Goal: Task Accomplishment & Management: Use online tool/utility

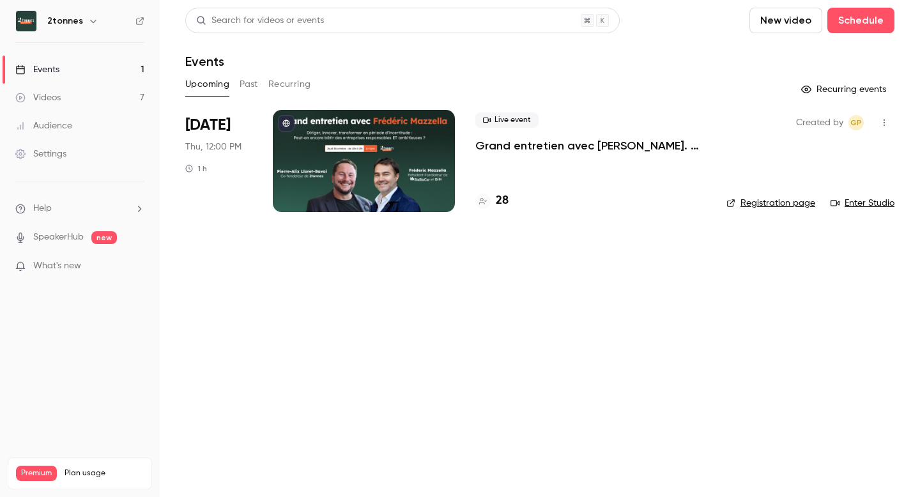
click at [252, 81] on button "Past" at bounding box center [249, 84] width 19 height 20
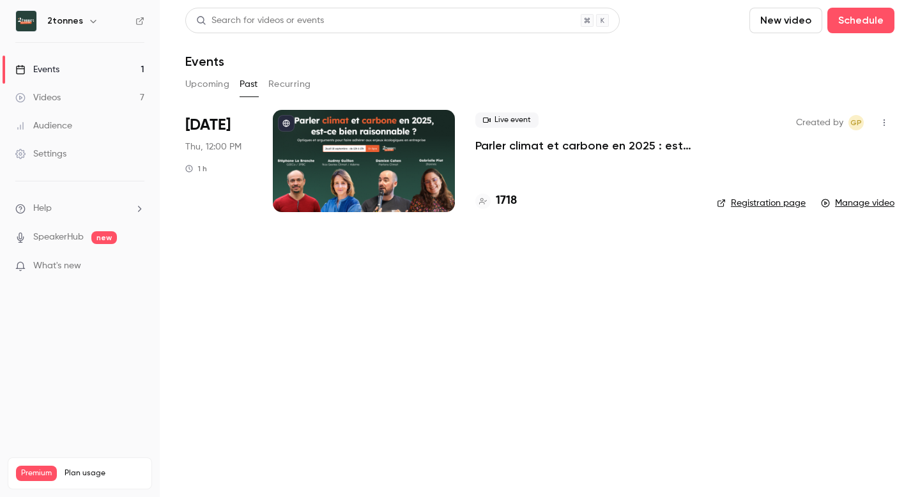
click at [205, 81] on button "Upcoming" at bounding box center [207, 84] width 44 height 20
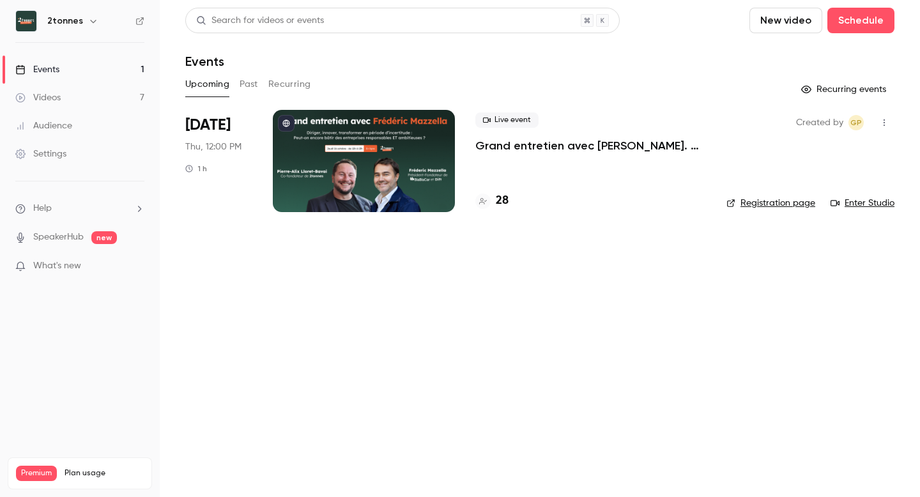
click at [94, 95] on link "Videos 7" at bounding box center [80, 98] width 160 height 28
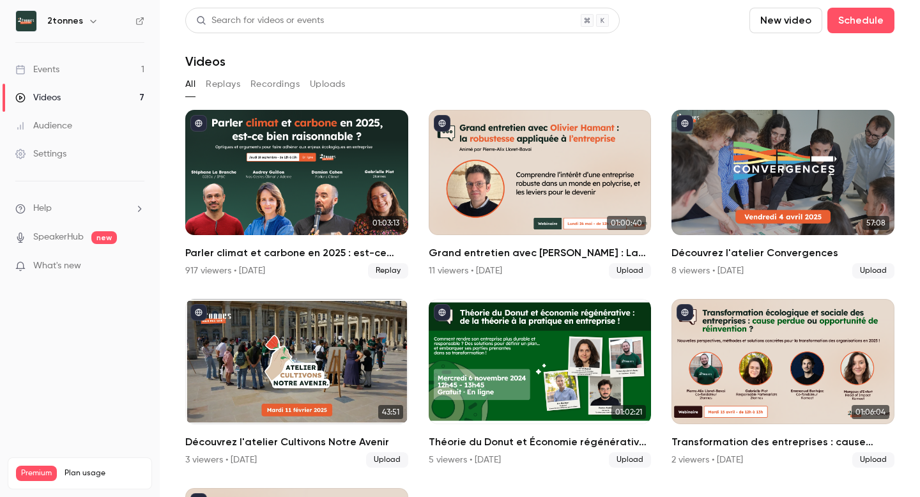
click at [226, 81] on button "Replays" at bounding box center [223, 84] width 35 height 20
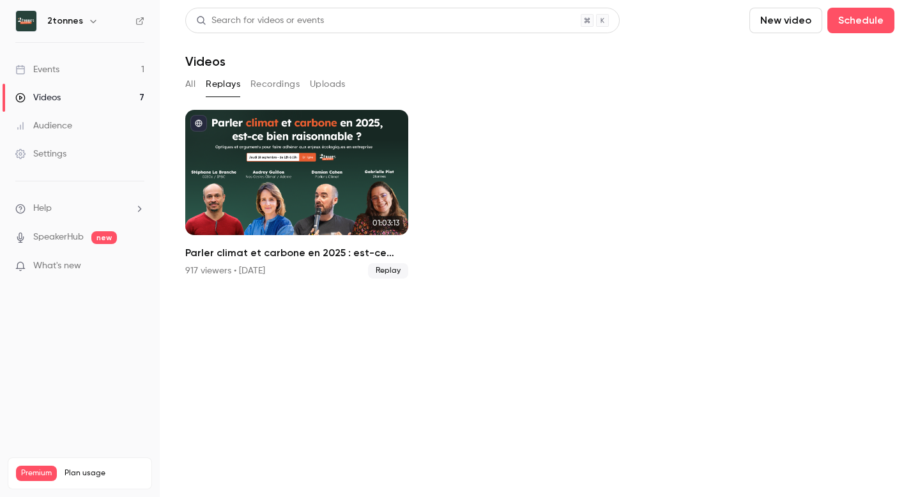
click at [191, 85] on button "All" at bounding box center [190, 84] width 10 height 20
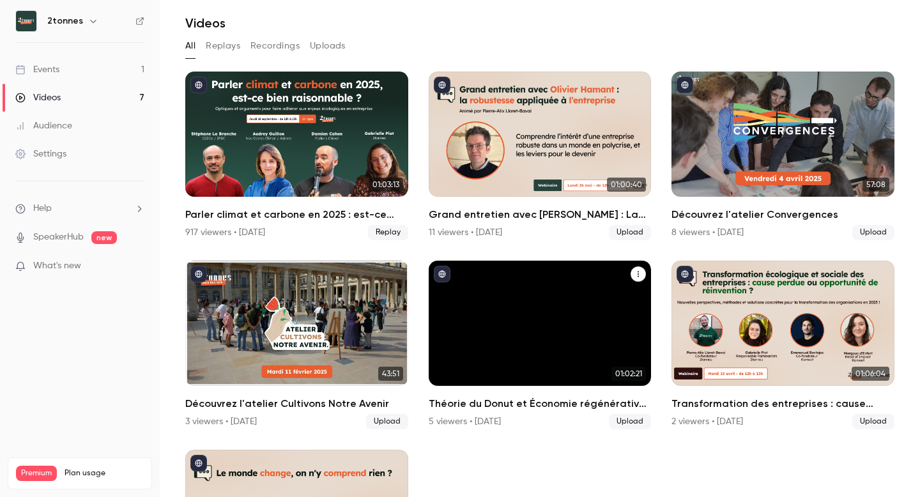
scroll to position [47, 0]
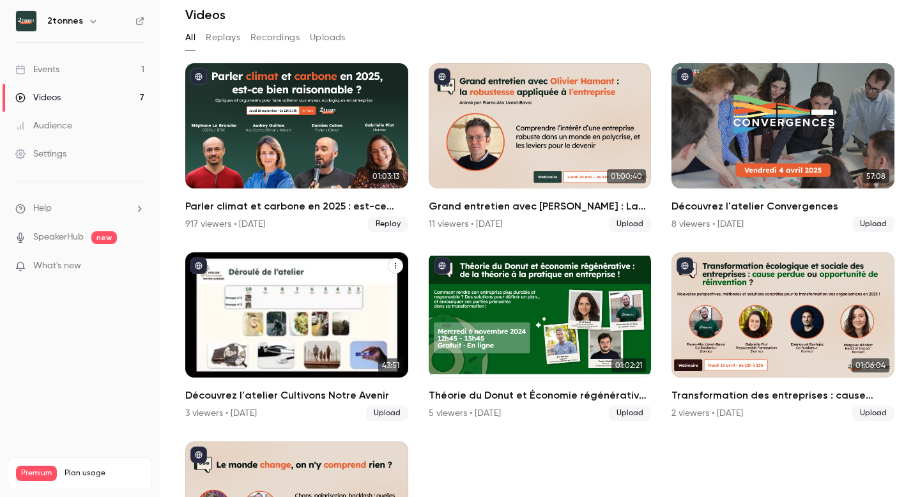
click at [327, 323] on div "Découvrez l'atelier Cultivons Notre Avenir" at bounding box center [296, 314] width 223 height 125
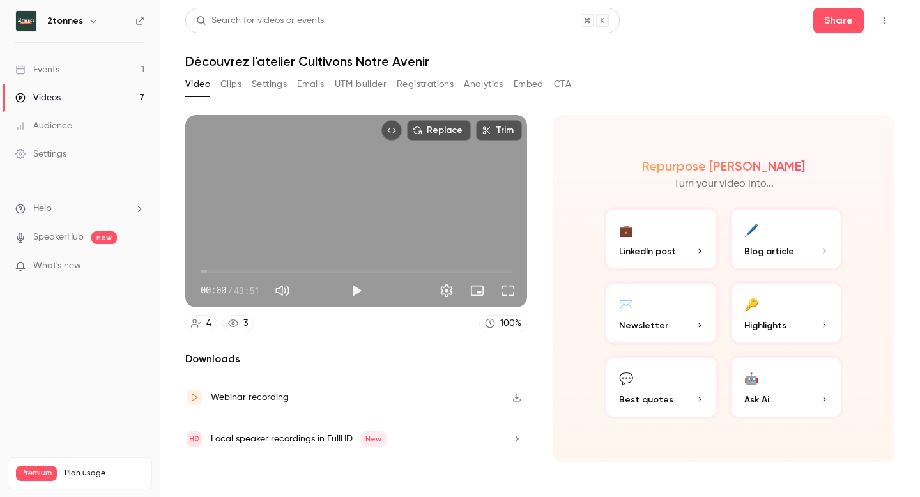
click at [314, 86] on button "Emails" at bounding box center [310, 84] width 27 height 20
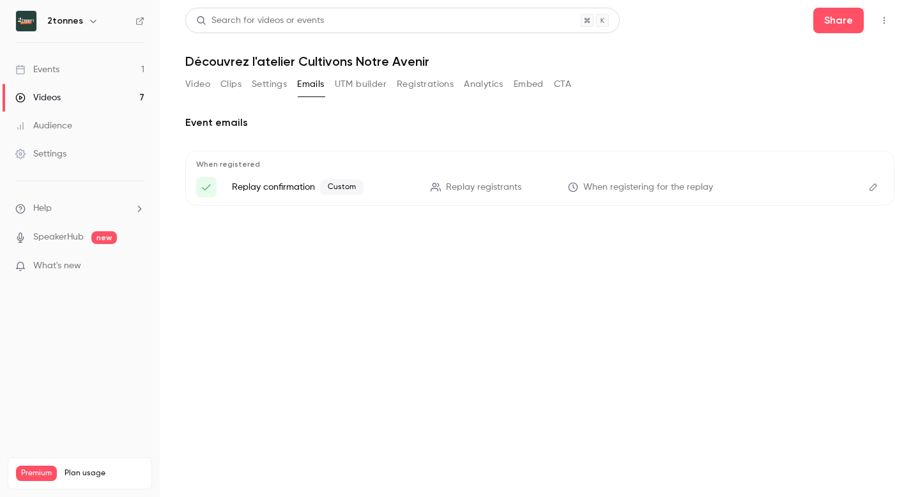
click at [351, 83] on button "UTM builder" at bounding box center [361, 84] width 52 height 20
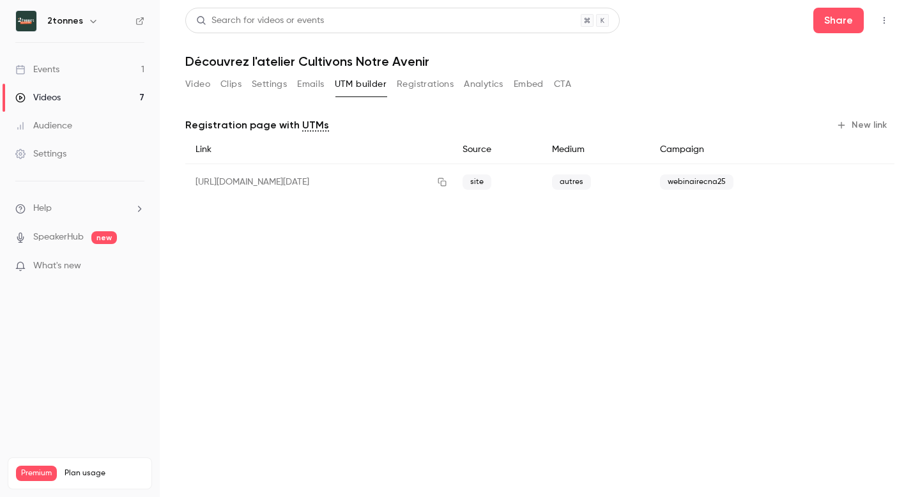
click at [725, 181] on span "webinairecna25" at bounding box center [696, 181] width 73 height 15
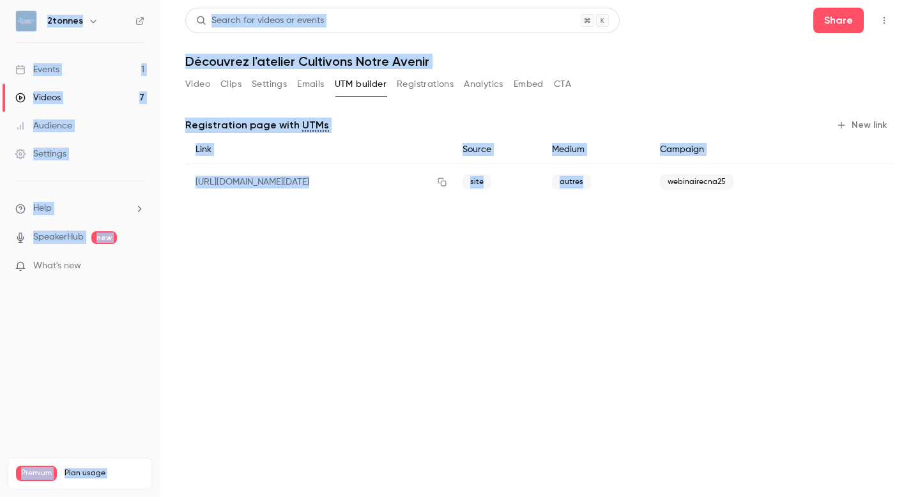
click at [725, 181] on span "webinairecna25" at bounding box center [696, 181] width 73 height 15
copy span "webinairecna25"
click at [196, 85] on button "Video" at bounding box center [197, 84] width 25 height 20
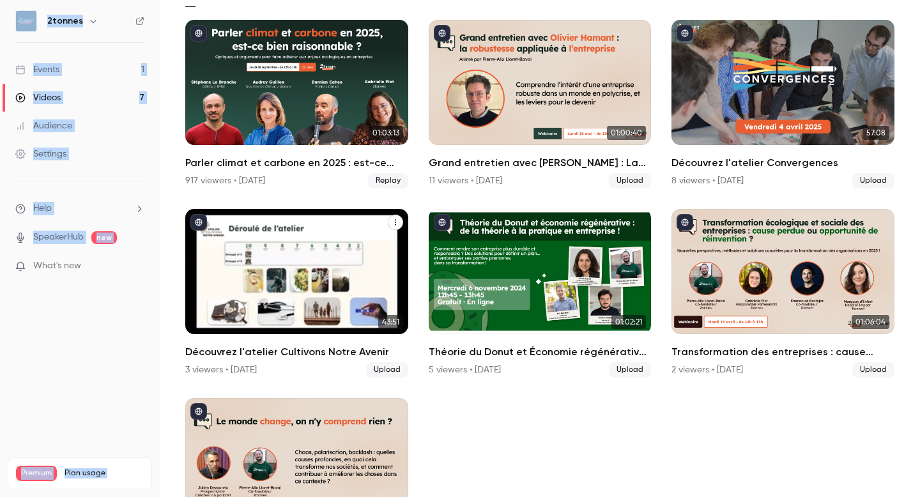
scroll to position [108, 0]
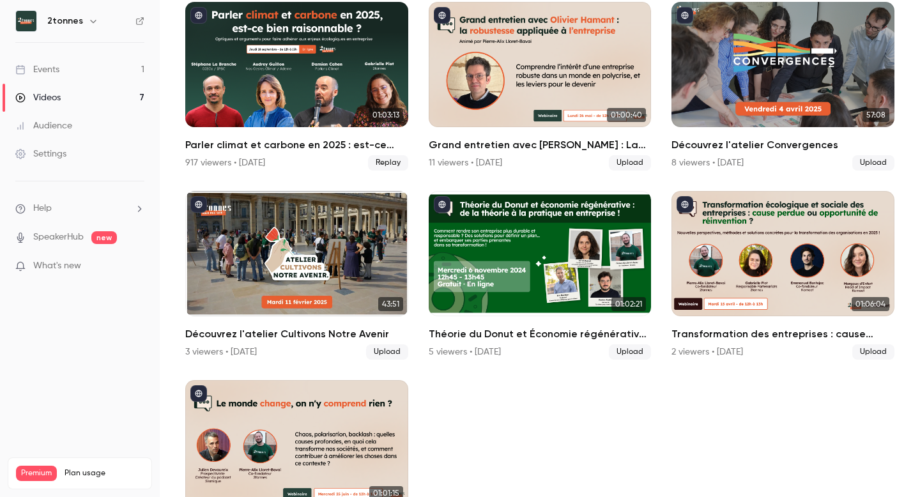
click at [561, 455] on ul "01:03:13 Parler climat et carbone en 2025 : est-ce bien raisonnable ? 917 viewe…" at bounding box center [539, 275] width 709 height 547
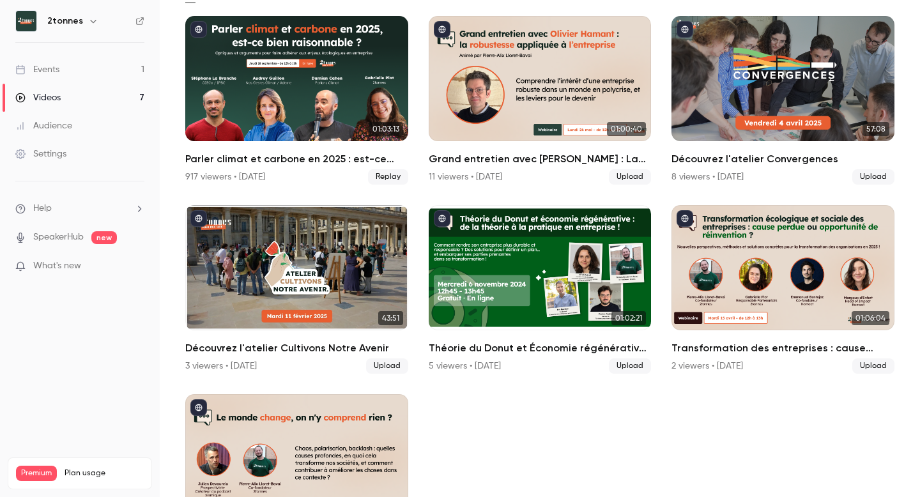
scroll to position [93, 0]
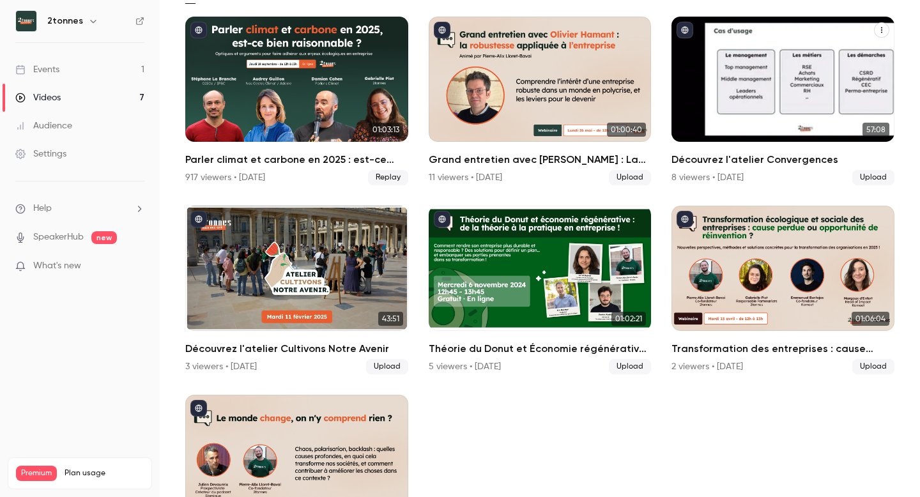
click at [757, 86] on div "Découvrez l'atelier Convergences" at bounding box center [783, 79] width 223 height 125
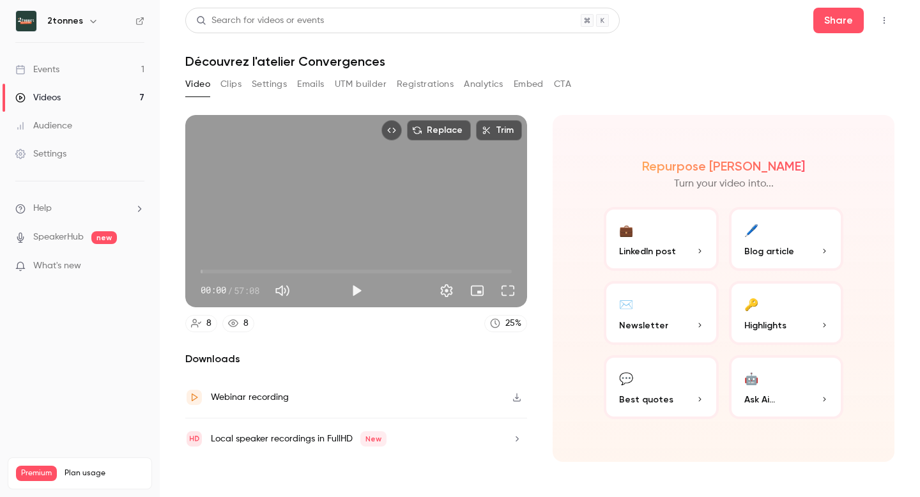
click at [318, 80] on button "Emails" at bounding box center [310, 84] width 27 height 20
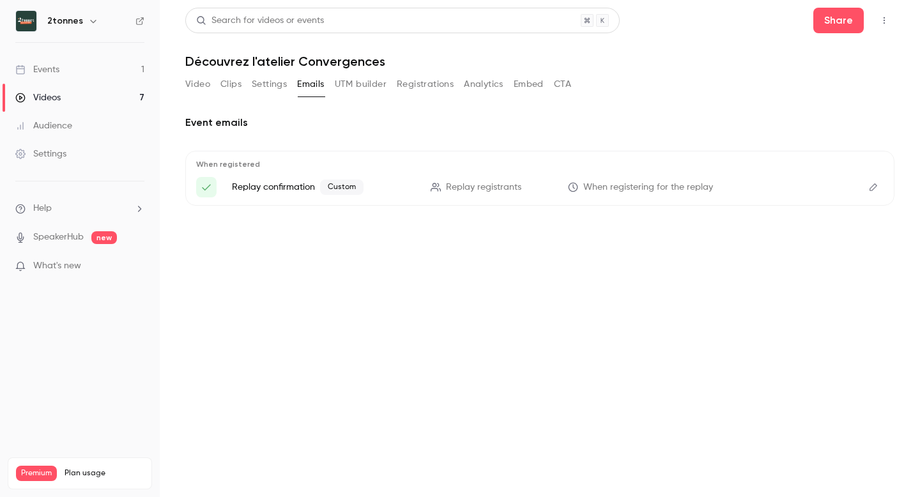
click at [363, 82] on button "UTM builder" at bounding box center [361, 84] width 52 height 20
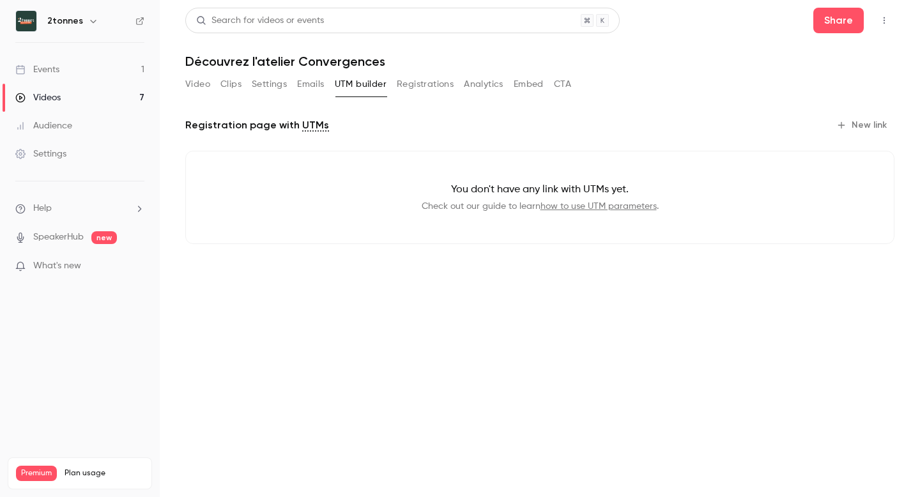
click at [858, 121] on button "New link" at bounding box center [862, 125] width 63 height 20
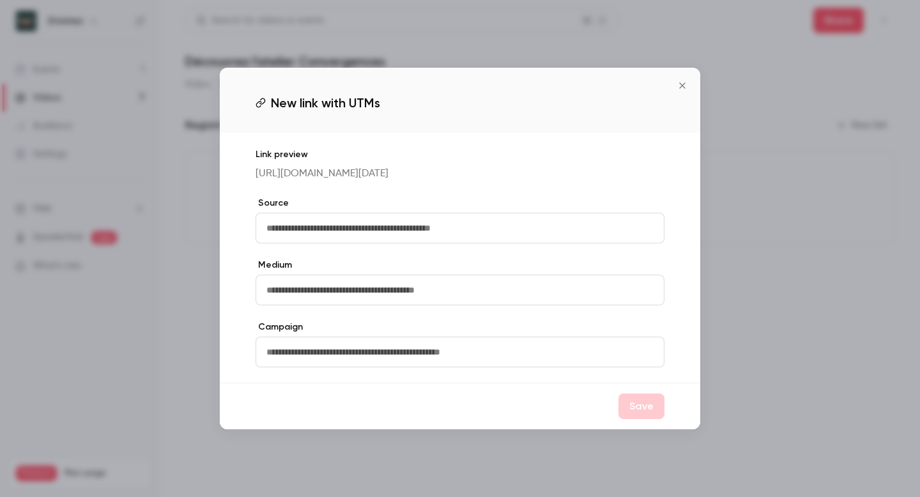
click at [442, 243] on input "text" at bounding box center [460, 228] width 409 height 31
type input "*****"
click at [307, 303] on input "text" at bounding box center [460, 290] width 409 height 31
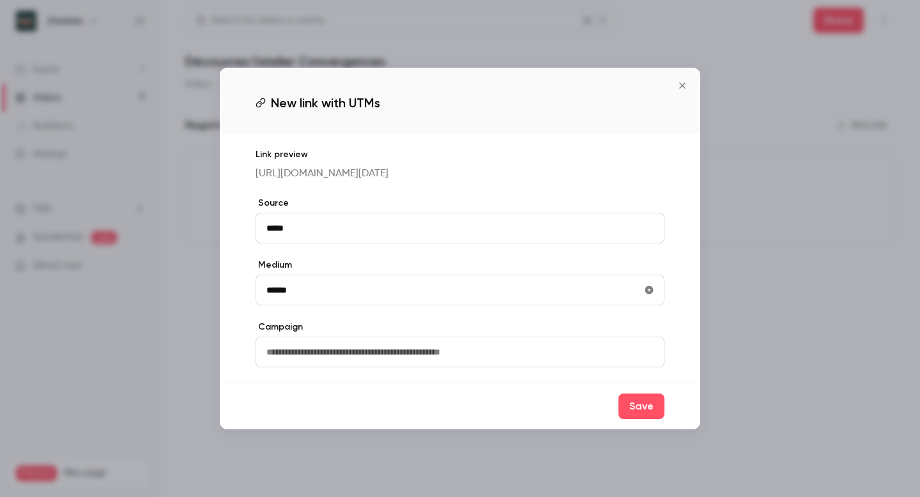
type input "******"
click at [281, 362] on input "text" at bounding box center [460, 352] width 409 height 31
paste input "**********"
click at [321, 367] on input "**********" at bounding box center [460, 352] width 409 height 31
type input "**********"
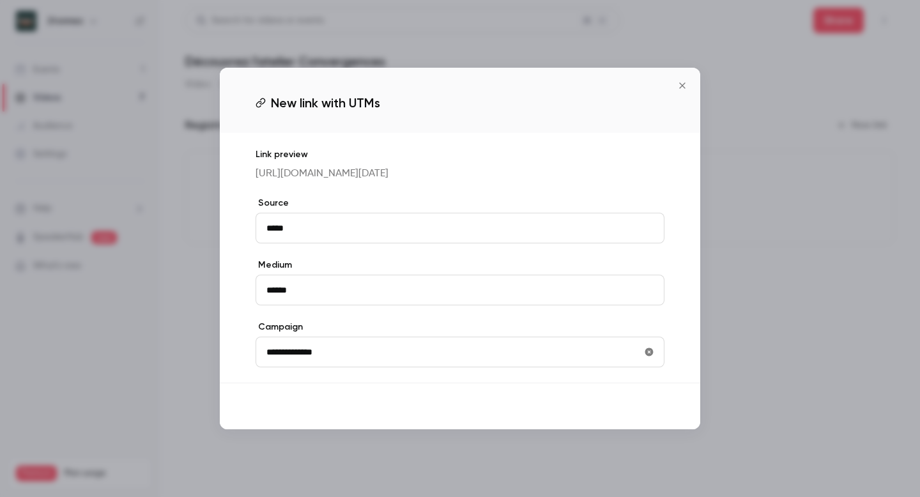
click at [642, 419] on button "Save" at bounding box center [642, 407] width 46 height 26
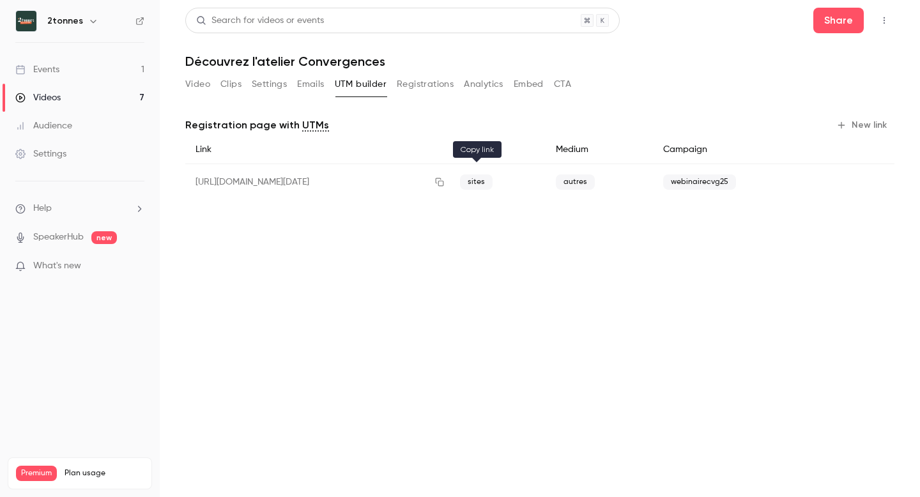
click at [444, 179] on icon "button" at bounding box center [440, 182] width 8 height 8
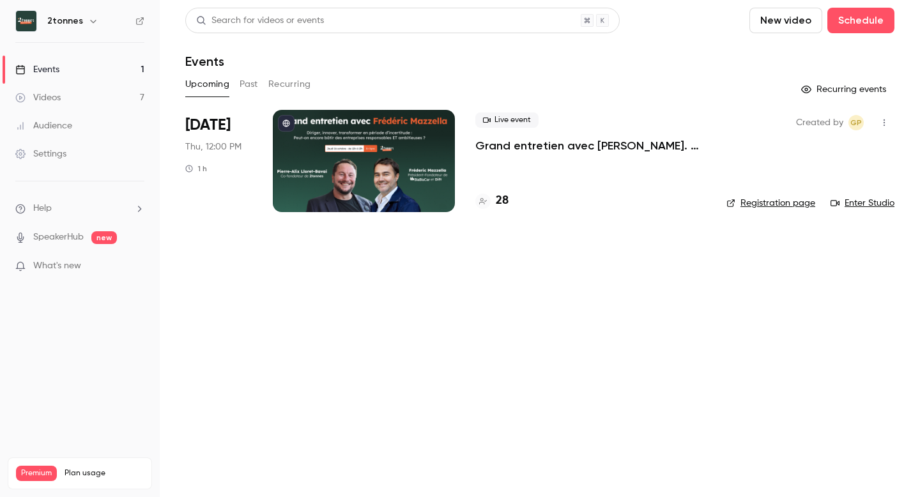
click at [564, 144] on p "Grand entretien avec [PERSON_NAME]. Diriger, innover, transformer en période d’…" at bounding box center [590, 145] width 231 height 15
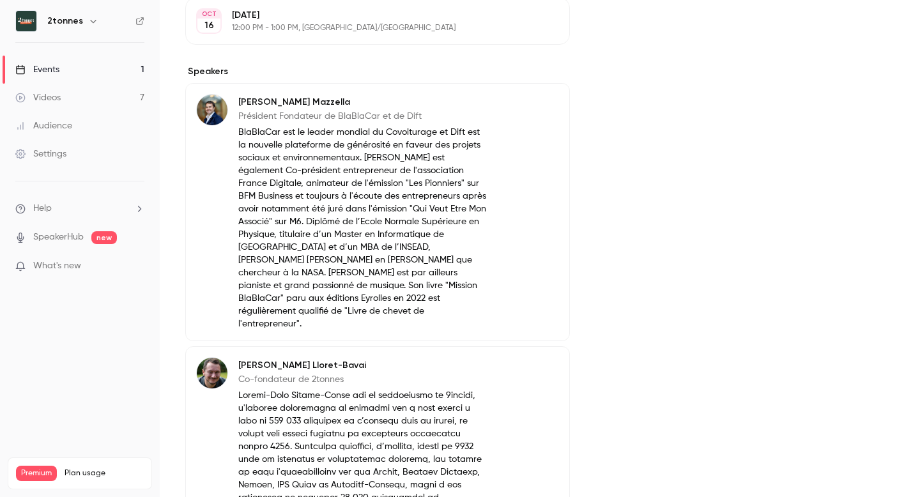
scroll to position [474, 0]
click at [337, 202] on p "BlaBlaCar est le leader mondial du Covoiturage et Dift est la nouvelle platefor…" at bounding box center [362, 229] width 249 height 204
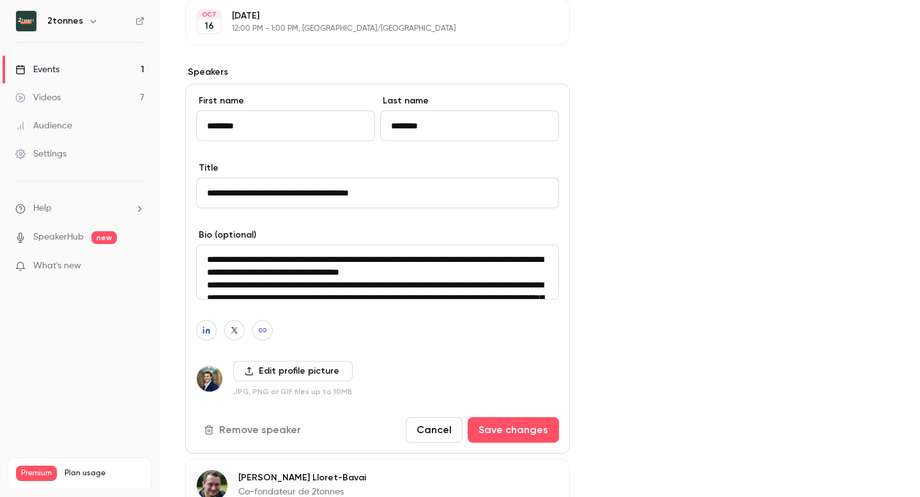
click at [449, 265] on textarea "**********" at bounding box center [377, 272] width 363 height 55
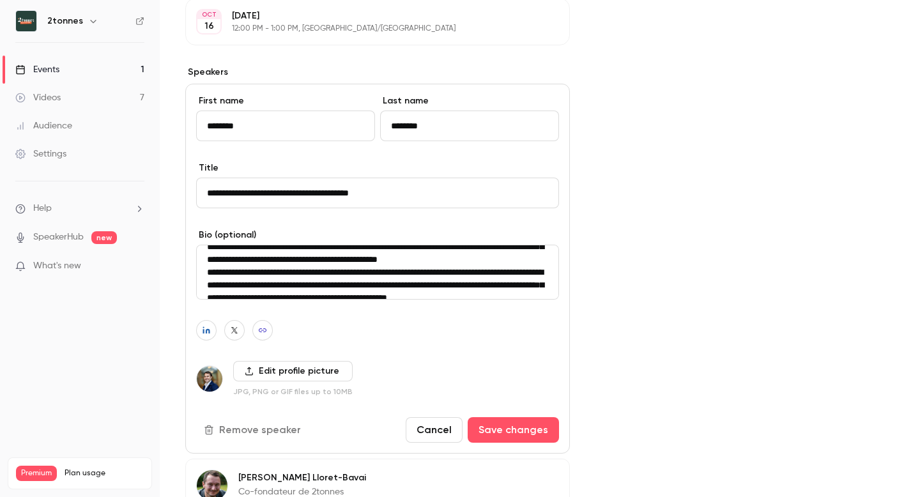
scroll to position [0, 0]
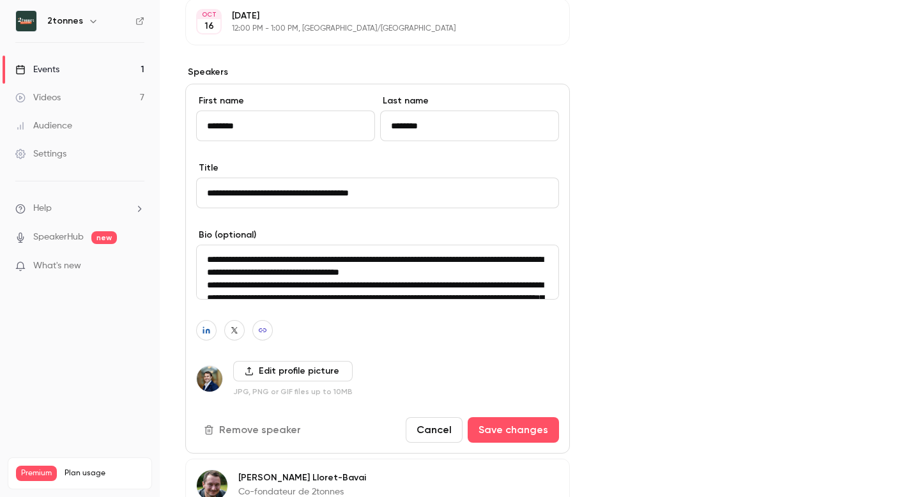
drag, startPoint x: 425, startPoint y: 274, endPoint x: 167, endPoint y: 228, distance: 262.2
click at [167, 228] on main "Search for videos or events Share Grand entretien avec [PERSON_NAME]. Diriger, …" at bounding box center [540, 248] width 760 height 497
click at [117, 406] on nav "2tonnes Events 1 Videos 7 Audience Settings Help SpeakerHub new What's new Prem…" at bounding box center [80, 248] width 160 height 497
click at [81, 107] on link "Videos 7" at bounding box center [80, 98] width 160 height 28
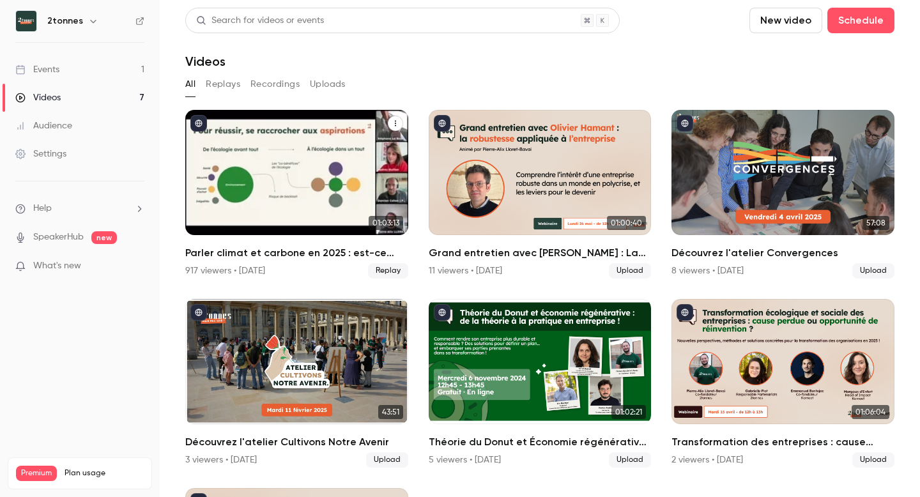
click at [252, 203] on div "Parler climat et carbone en 2025 : est-ce bien raisonnable ?" at bounding box center [296, 172] width 223 height 125
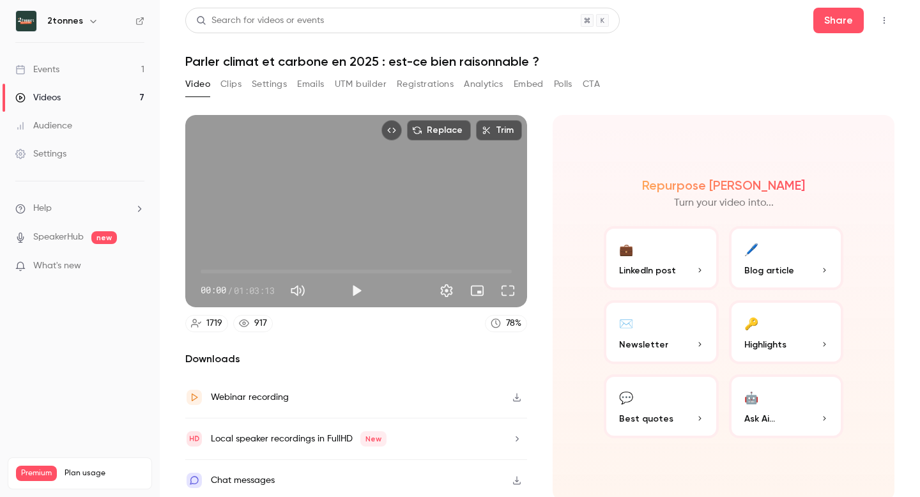
click at [238, 87] on button "Clips" at bounding box center [230, 84] width 21 height 20
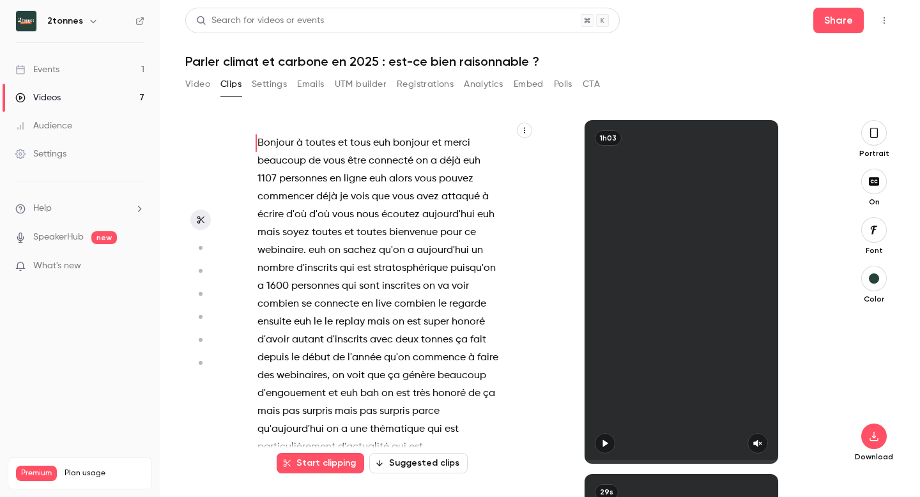
click at [265, 92] on button "Settings" at bounding box center [269, 84] width 35 height 20
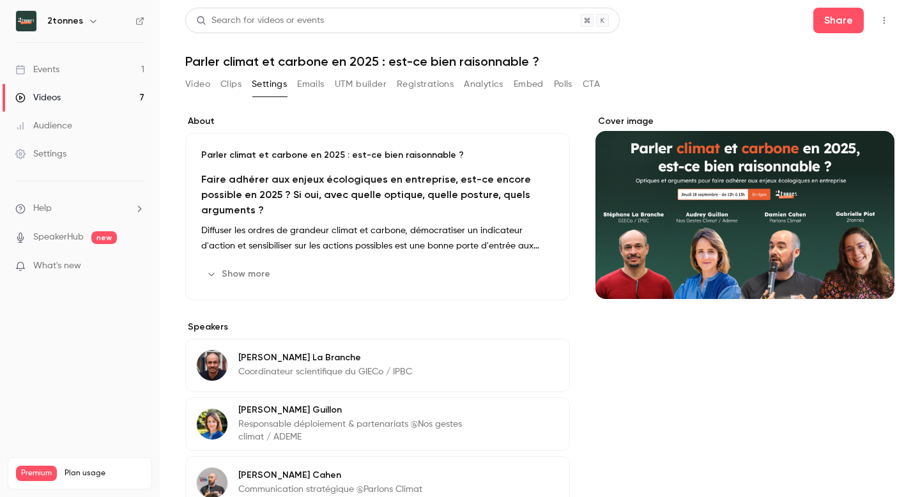
click at [310, 90] on button "Emails" at bounding box center [310, 84] width 27 height 20
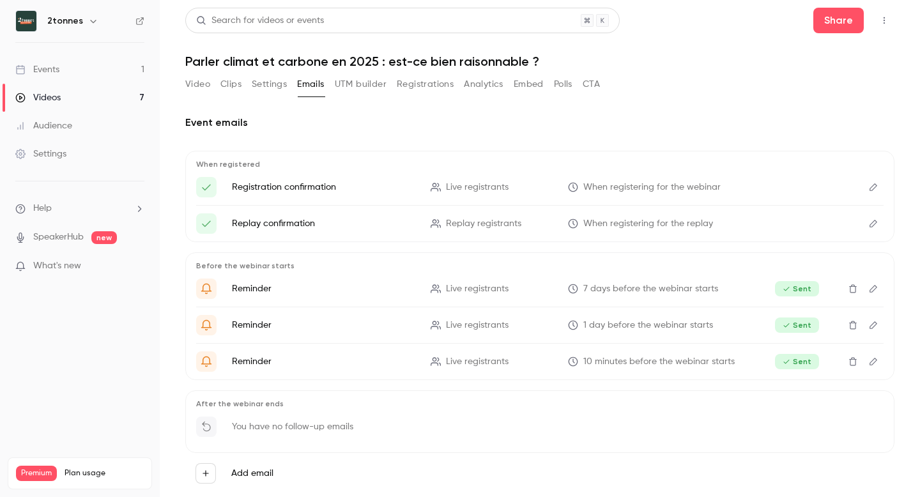
click at [389, 94] on div "Video Clips Settings Emails UTM builder Registrations Analytics Embed Polls CTA" at bounding box center [392, 84] width 415 height 20
click at [417, 83] on button "Registrations" at bounding box center [425, 84] width 57 height 20
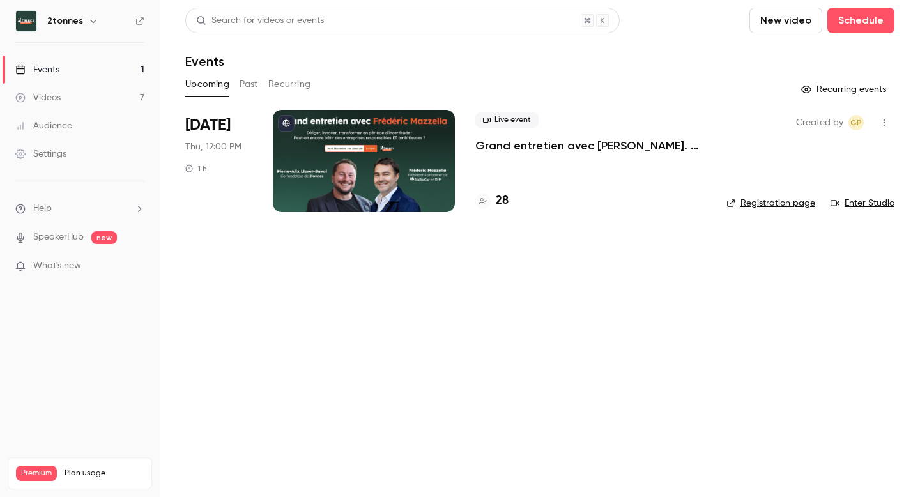
click at [554, 149] on p "Grand entretien avec [PERSON_NAME]. Diriger, innover, transformer en période d’…" at bounding box center [590, 145] width 231 height 15
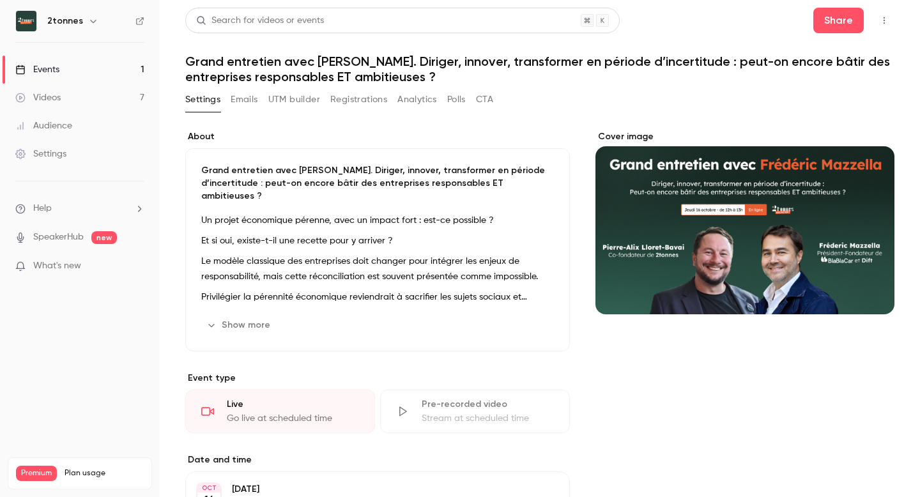
click at [248, 103] on button "Emails" at bounding box center [244, 99] width 27 height 20
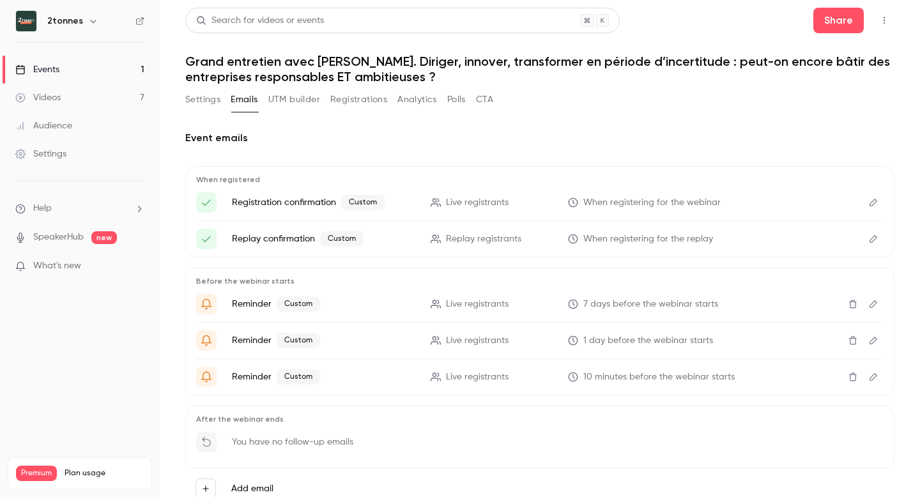
click at [281, 98] on button "UTM builder" at bounding box center [294, 99] width 52 height 20
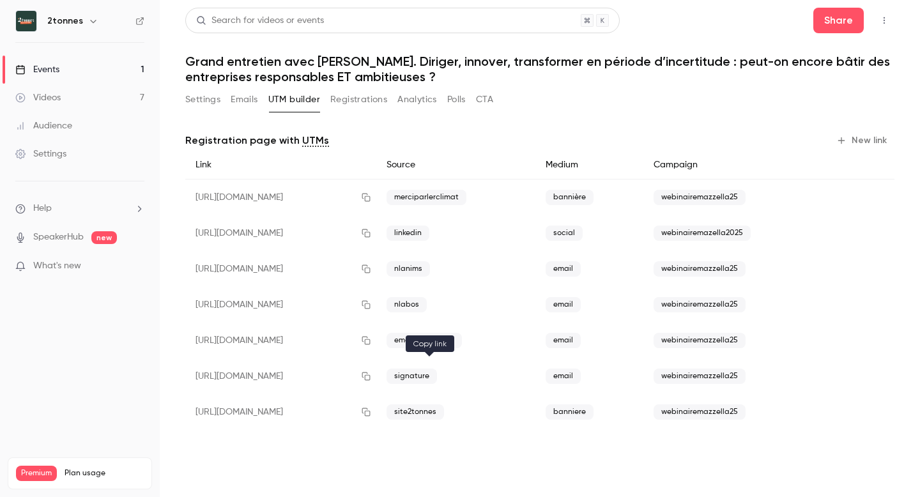
click at [371, 379] on icon "button" at bounding box center [366, 377] width 8 height 8
click at [376, 383] on button "button" at bounding box center [366, 376] width 20 height 20
